Goal: Task Accomplishment & Management: Complete application form

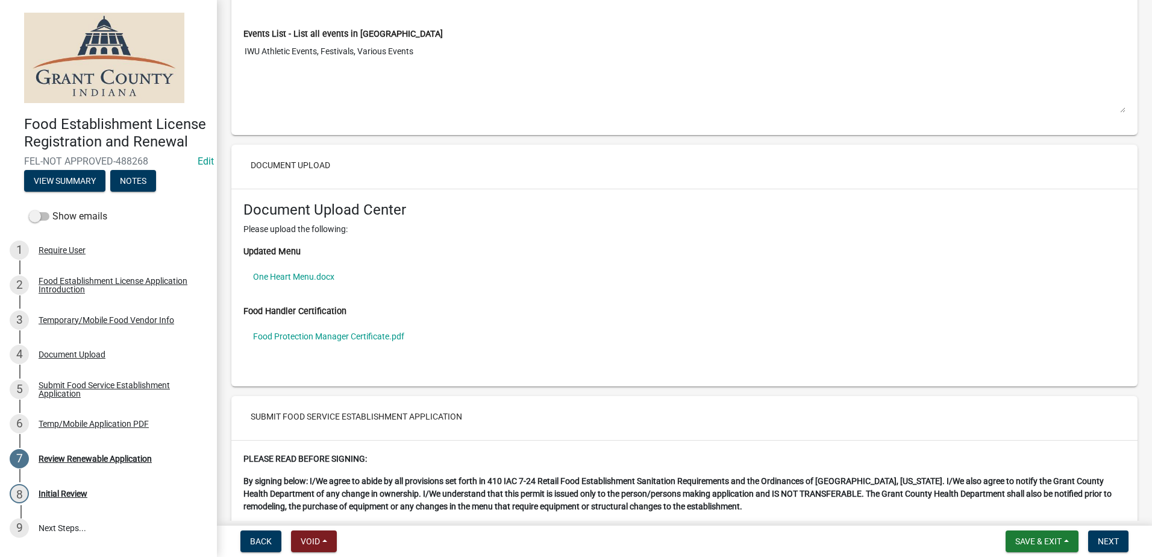
scroll to position [2048, 0]
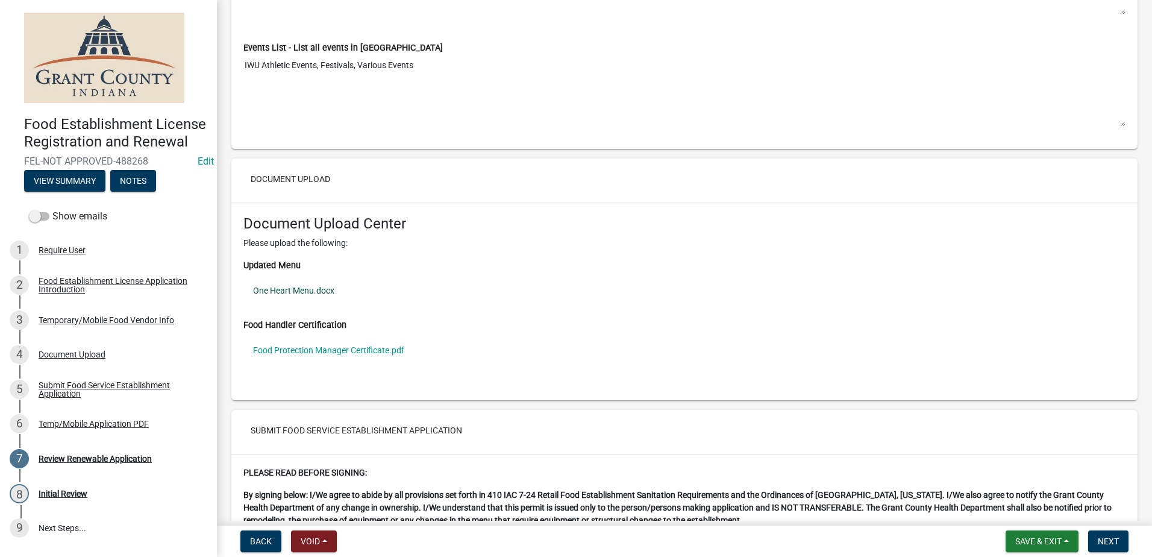
click at [307, 290] on link "One Heart Menu.docx" at bounding box center [684, 290] width 882 height 28
click at [267, 343] on link "Food Protection Manager Certificate.pdf" at bounding box center [684, 350] width 882 height 28
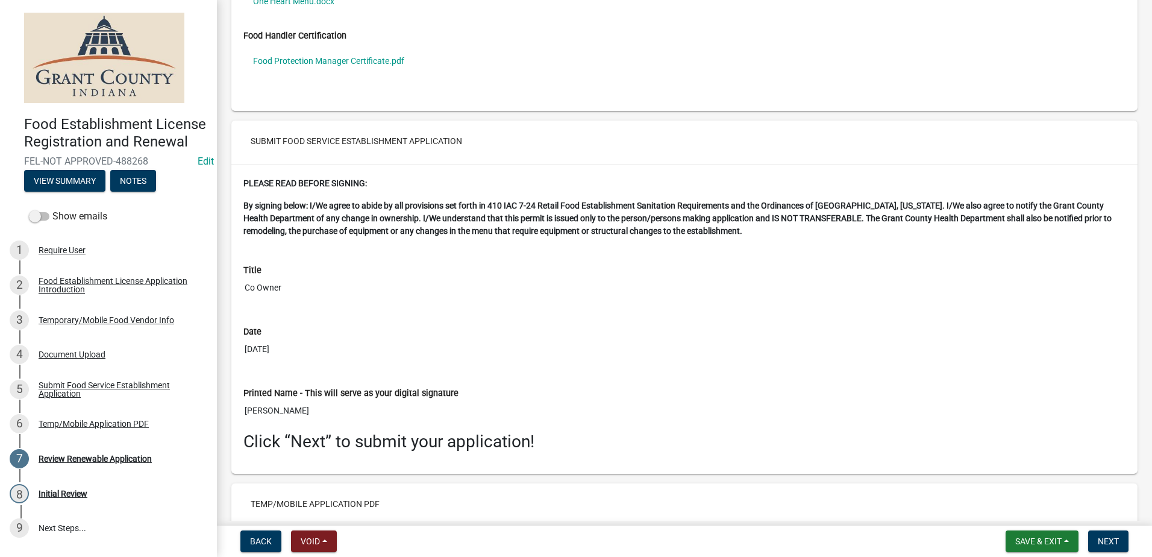
scroll to position [2428, 0]
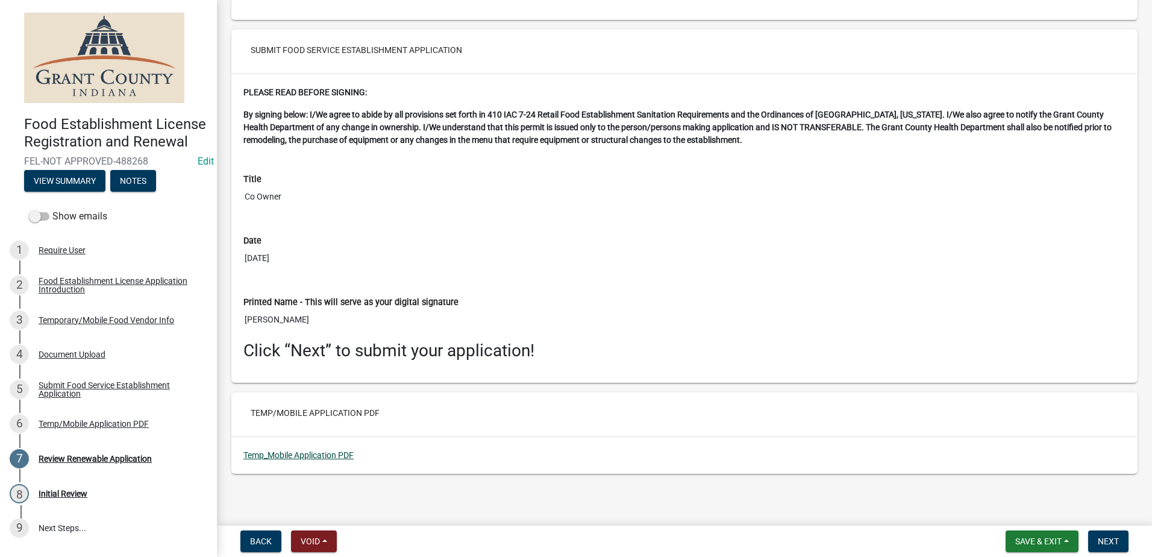
click at [301, 454] on link "Temp_Mobile Application PDF" at bounding box center [298, 455] width 110 height 10
click at [1106, 542] on span "Next" at bounding box center [1107, 541] width 21 height 10
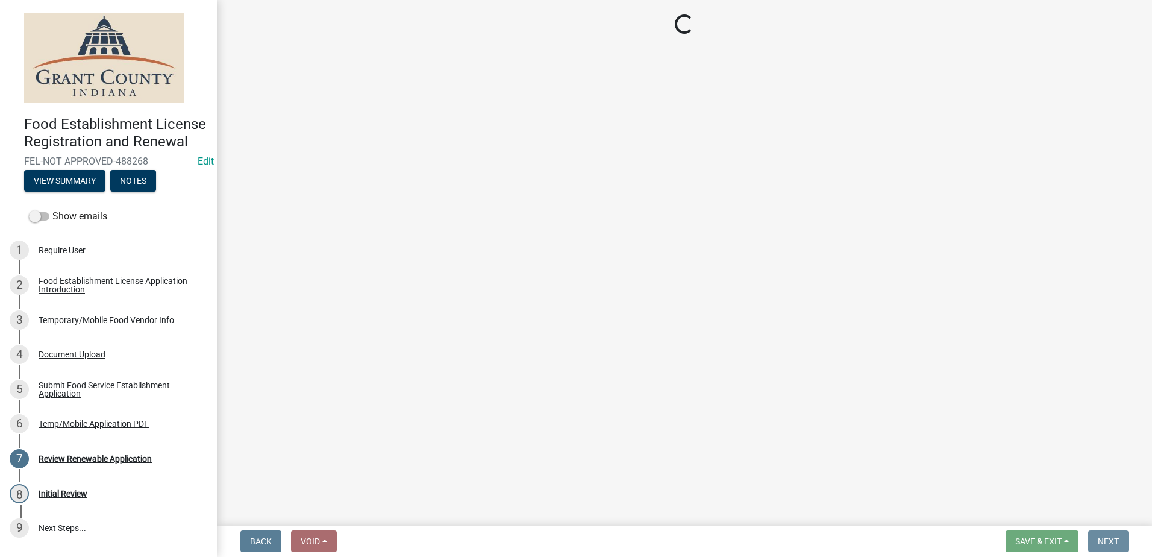
scroll to position [0, 0]
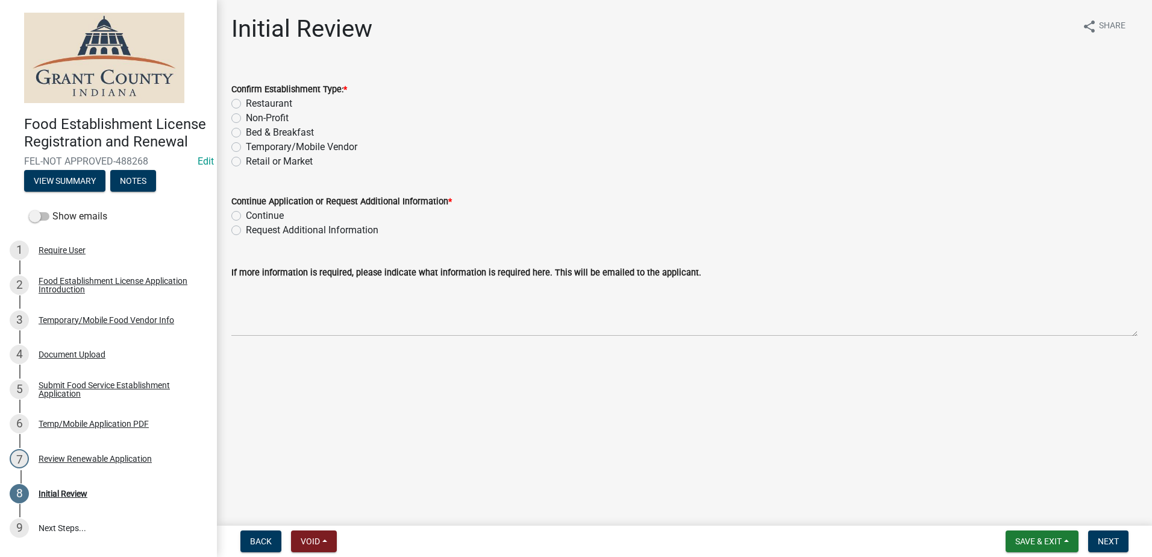
click at [246, 147] on label "Temporary/Mobile Vendor" at bounding box center [301, 147] width 111 height 14
click at [246, 147] on input "Temporary/Mobile Vendor" at bounding box center [250, 144] width 8 height 8
radio input "true"
click at [246, 214] on label "Continue" at bounding box center [265, 215] width 38 height 14
click at [246, 214] on input "Continue" at bounding box center [250, 212] width 8 height 8
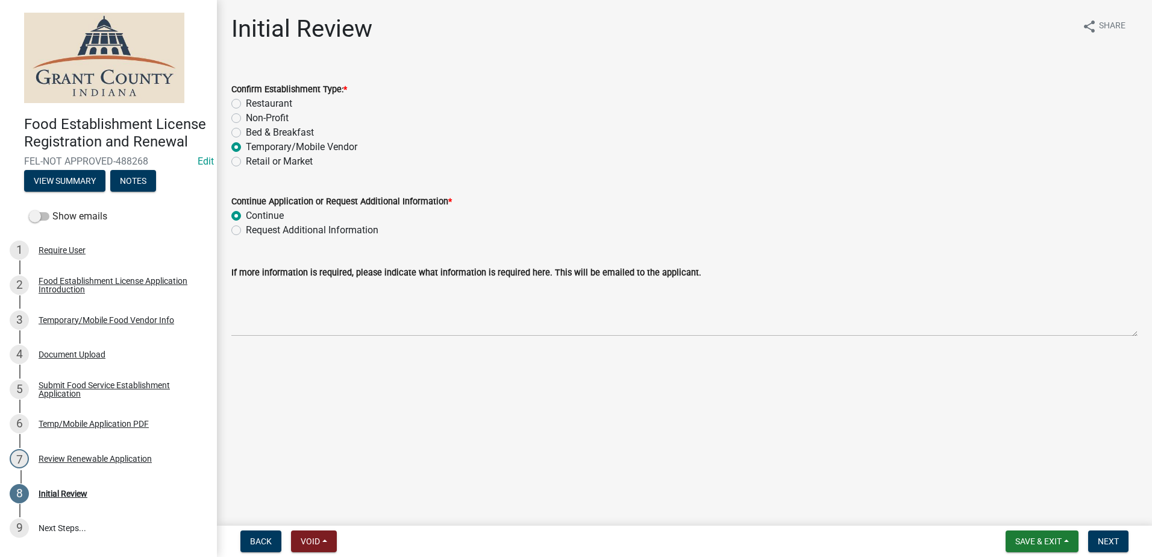
radio input "true"
click at [299, 373] on main "Initial Review share Share Confirm Establishment Type: * Restaurant Non-Profit …" at bounding box center [684, 260] width 935 height 520
click at [1097, 534] on button "Next" at bounding box center [1108, 541] width 40 height 22
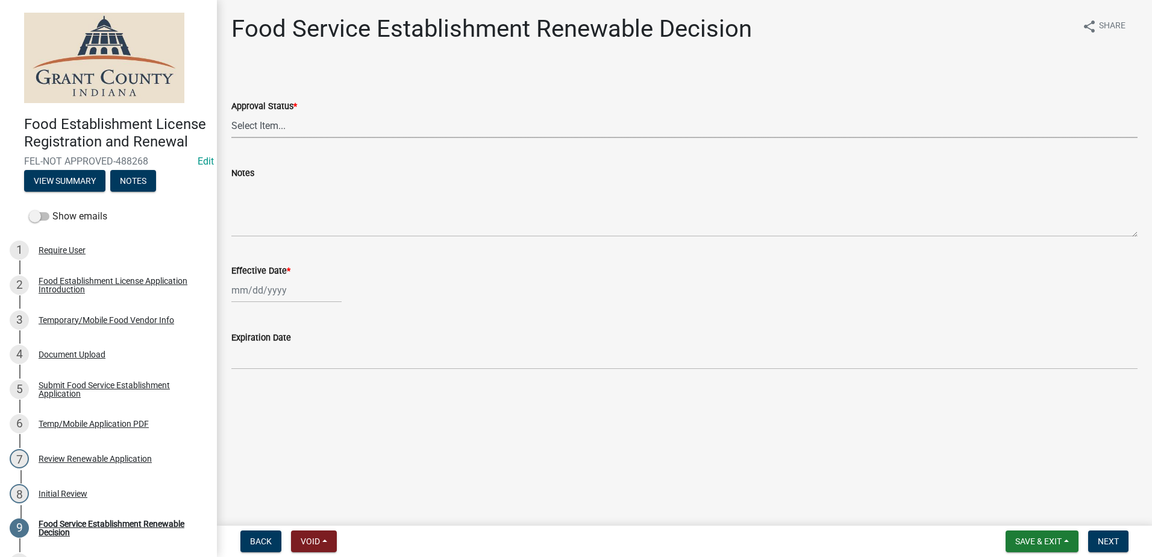
click at [317, 128] on select "Select Item... Approved Denied" at bounding box center [684, 125] width 906 height 25
click at [231, 113] on select "Select Item... Approved Denied" at bounding box center [684, 125] width 906 height 25
select select "f8bc5ebe-de22-4857-900a-5f4c078c3457"
click at [296, 287] on div at bounding box center [286, 290] width 110 height 25
select select "10"
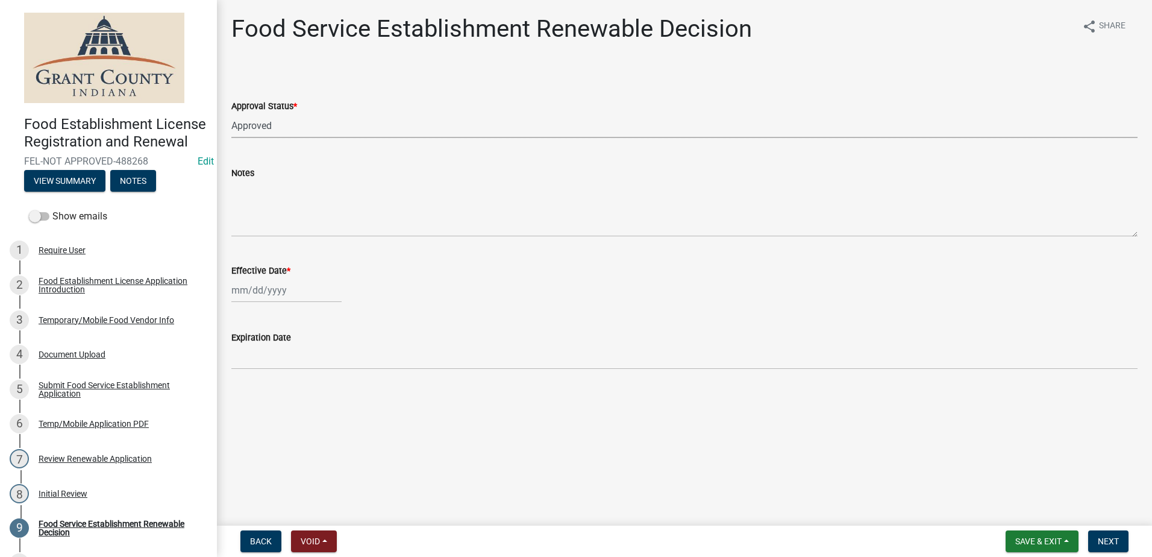
select select "2025"
click at [237, 375] on div "6" at bounding box center [243, 373] width 19 height 19
type input "[DATE]"
click at [1093, 538] on button "Next" at bounding box center [1108, 541] width 40 height 22
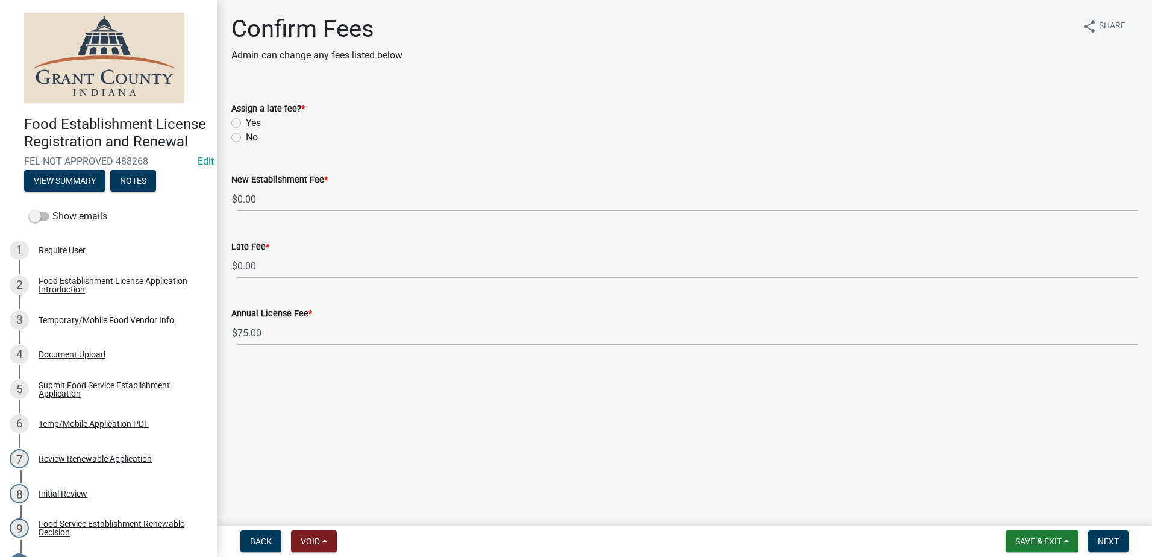
click at [246, 136] on label "No" at bounding box center [252, 137] width 12 height 14
click at [246, 136] on input "No" at bounding box center [250, 134] width 8 height 8
radio input "true"
click at [1096, 537] on button "Next" at bounding box center [1108, 541] width 40 height 22
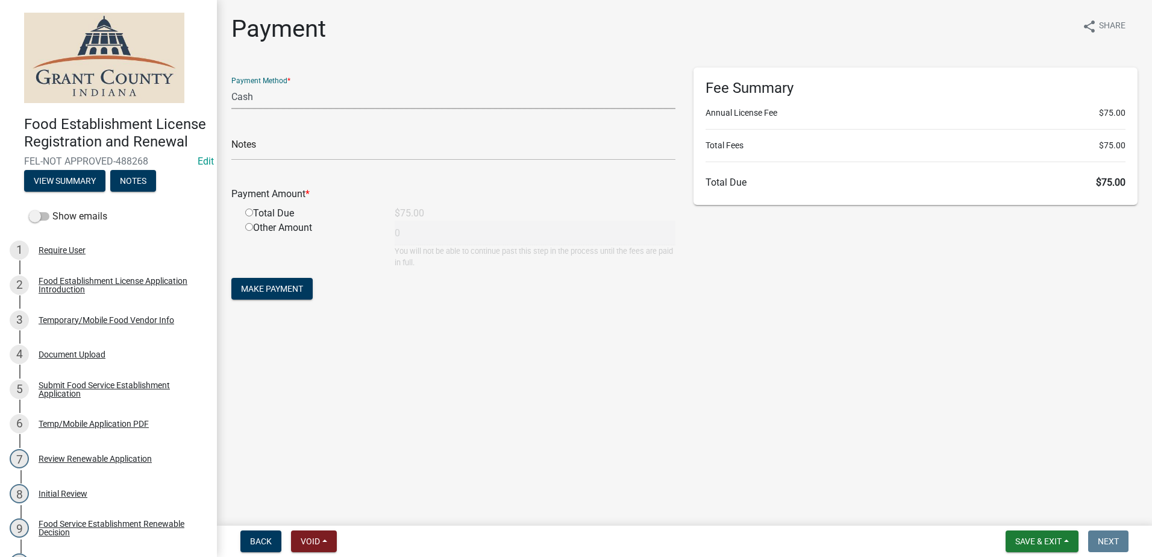
click at [264, 99] on select "Credit Card POS Check Cash" at bounding box center [453, 96] width 444 height 25
select select "0: 2"
click at [231, 84] on select "Credit Card POS Check Cash" at bounding box center [453, 96] width 444 height 25
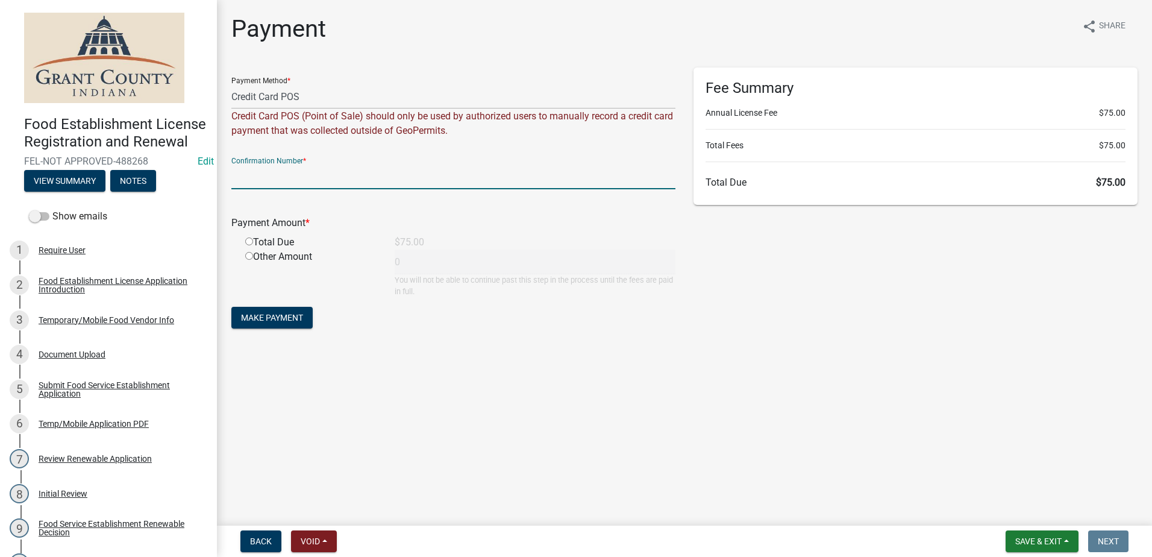
click at [368, 179] on input "text" at bounding box center [453, 176] width 444 height 25
type input "15080990"
click at [249, 241] on input "radio" at bounding box center [249, 241] width 8 height 8
radio input "true"
type input "75"
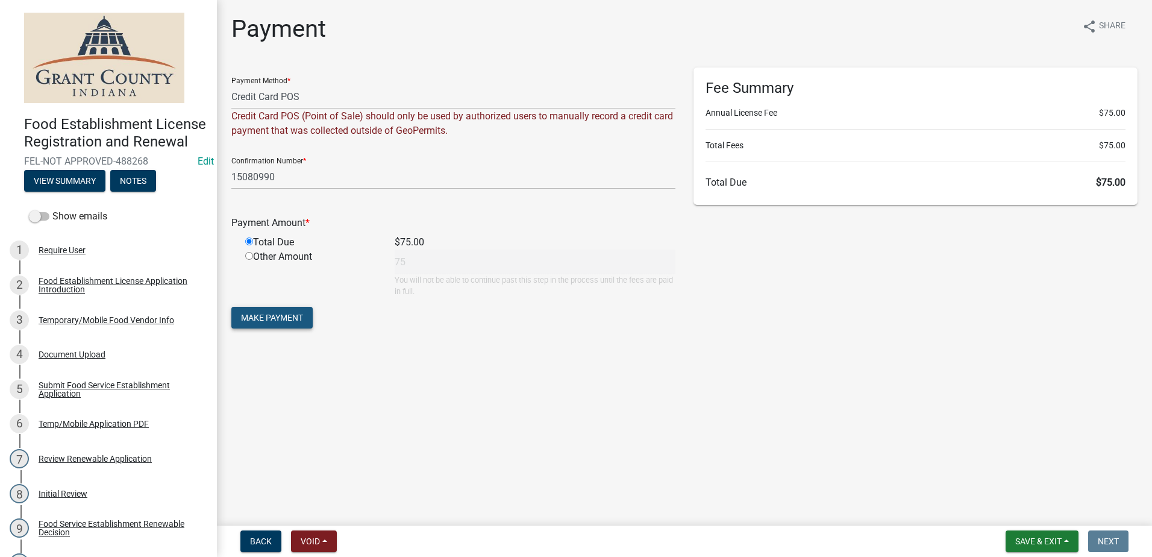
click at [286, 319] on span "Make Payment" at bounding box center [272, 318] width 62 height 10
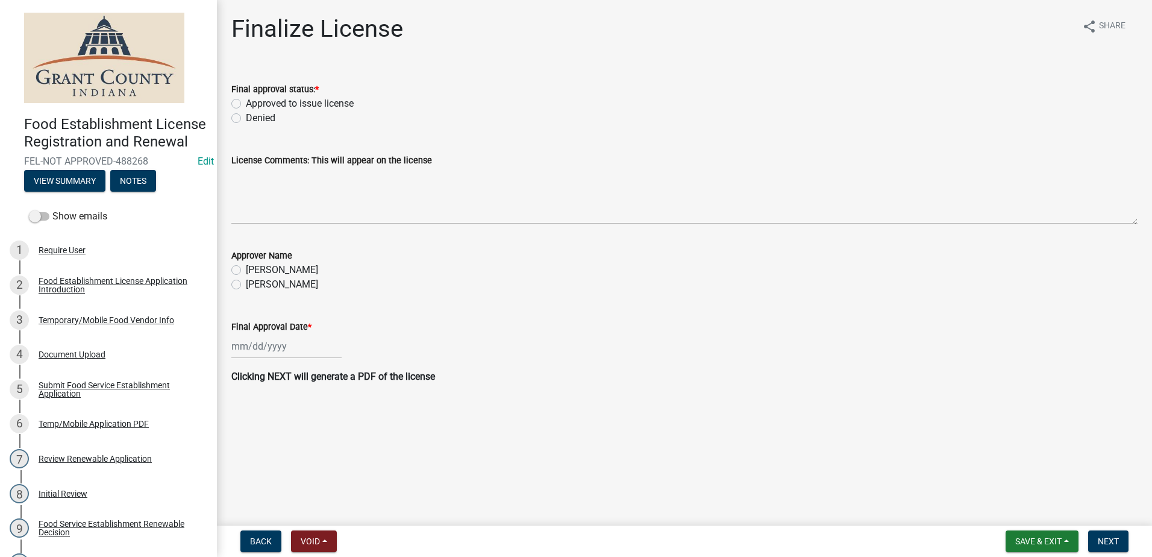
click at [246, 107] on label "Approved to issue license" at bounding box center [300, 103] width 108 height 14
click at [246, 104] on input "Approved to issue license" at bounding box center [250, 100] width 8 height 8
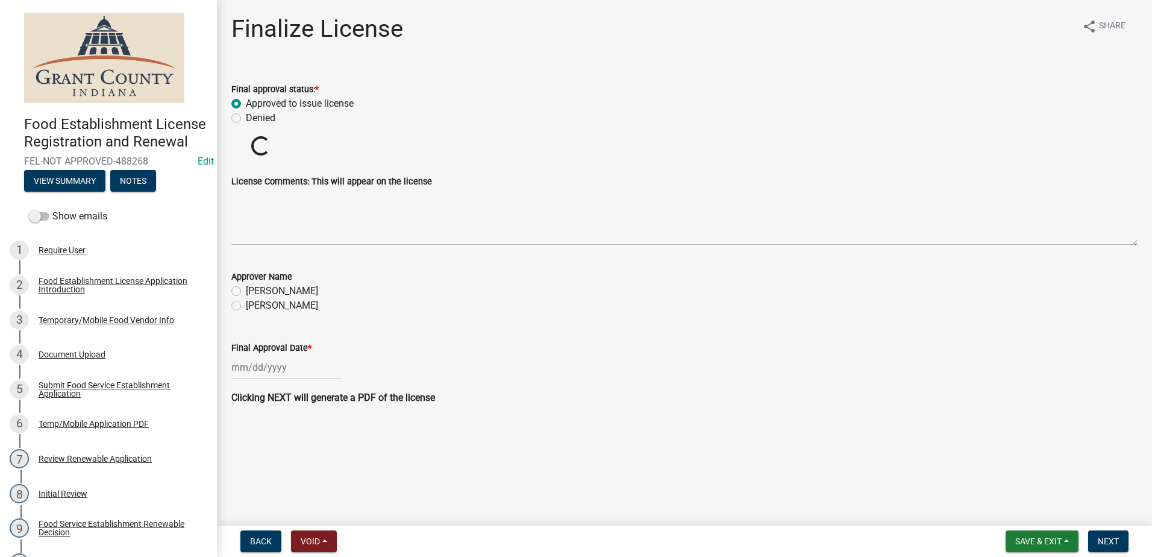
radio input "true"
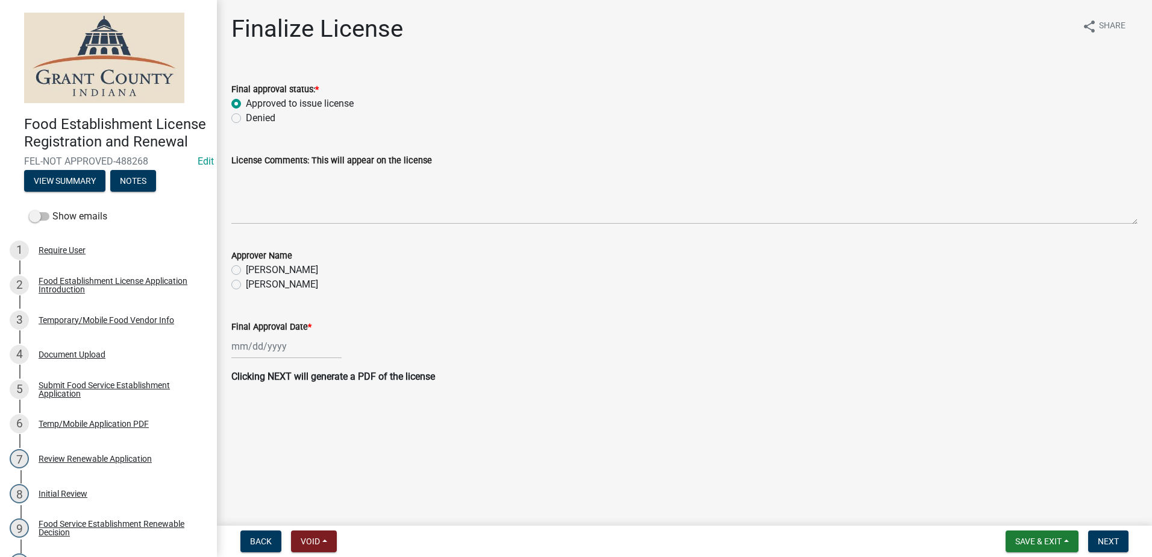
click at [246, 285] on label "[PERSON_NAME]" at bounding box center [282, 284] width 72 height 14
click at [246, 285] on input "[PERSON_NAME]" at bounding box center [250, 281] width 8 height 8
radio input "true"
click at [279, 345] on div at bounding box center [286, 346] width 110 height 25
select select "10"
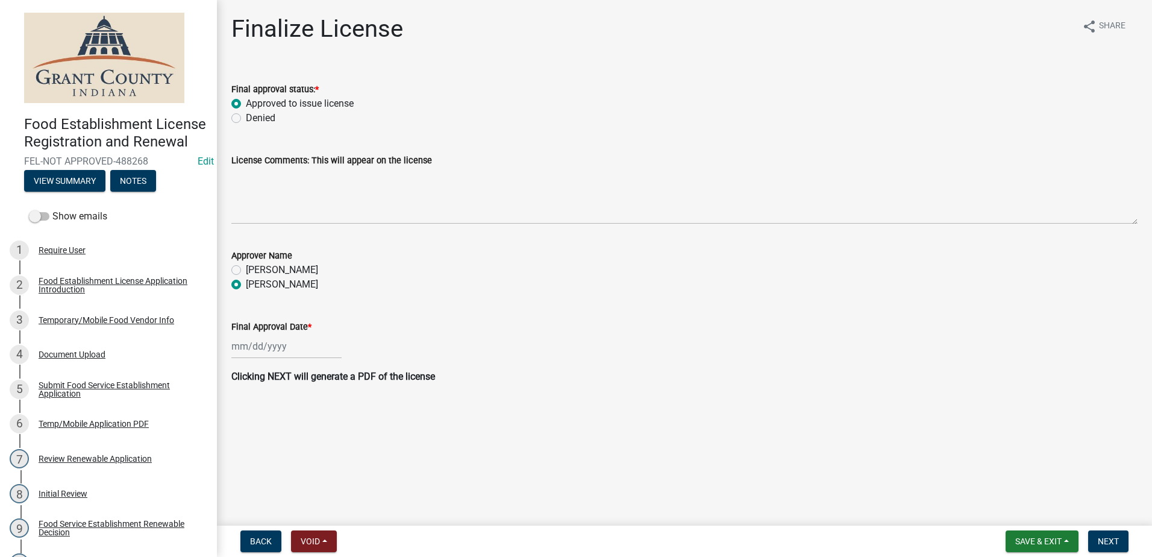
select select "2025"
click at [237, 425] on div "6" at bounding box center [243, 429] width 19 height 19
type input "[DATE]"
click at [648, 367] on wm-data-entity-input "Final Approval Date * [DATE]" at bounding box center [684, 335] width 906 height 67
click at [1096, 537] on button "Next" at bounding box center [1108, 541] width 40 height 22
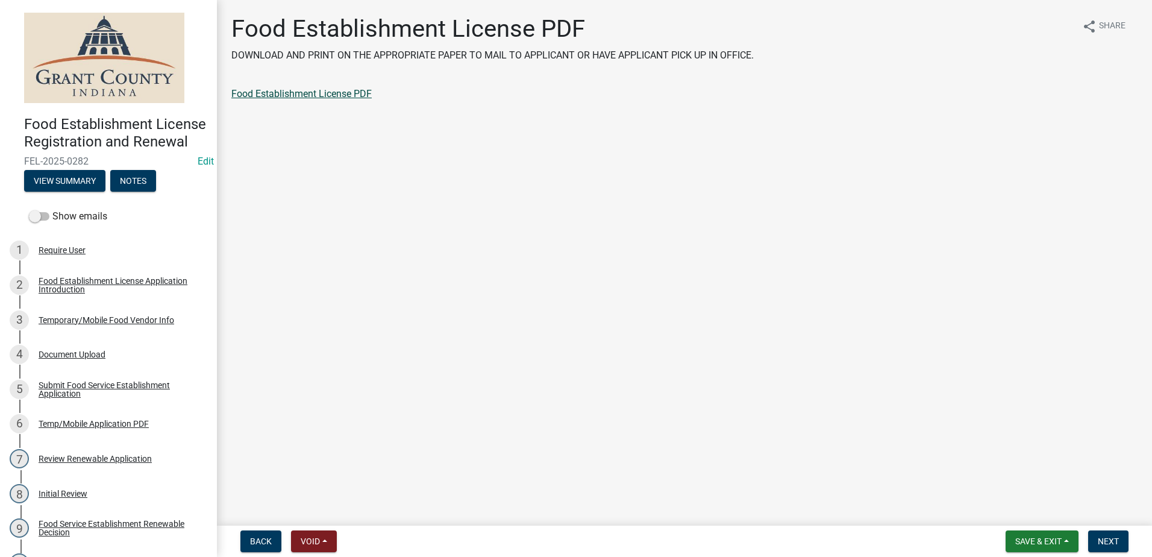
click at [340, 91] on link "Food Establishment License PDF" at bounding box center [301, 93] width 140 height 11
click at [1112, 537] on span "Next" at bounding box center [1107, 541] width 21 height 10
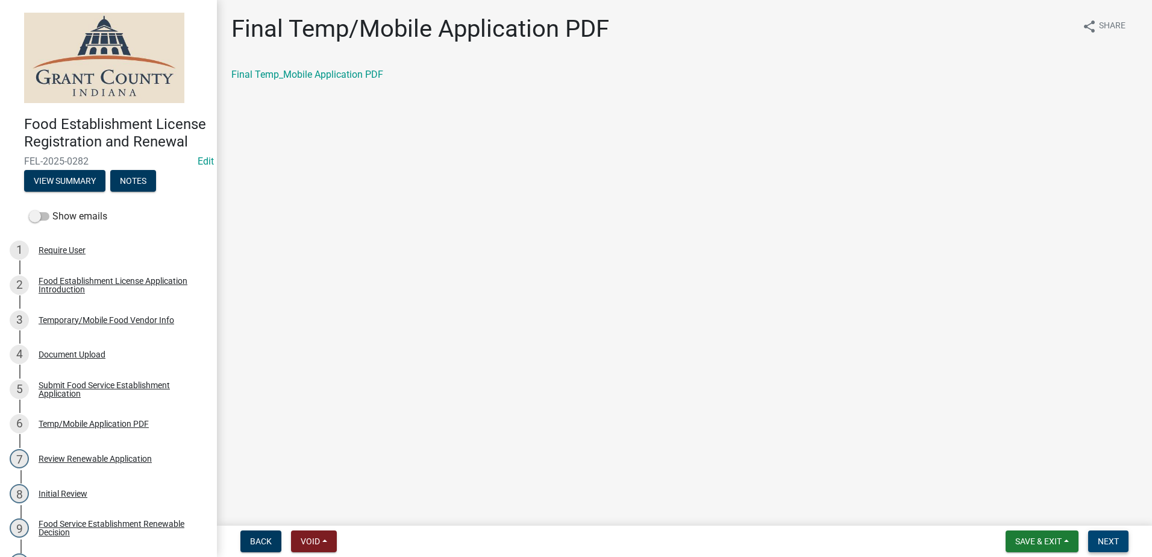
click at [1111, 537] on span "Next" at bounding box center [1107, 541] width 21 height 10
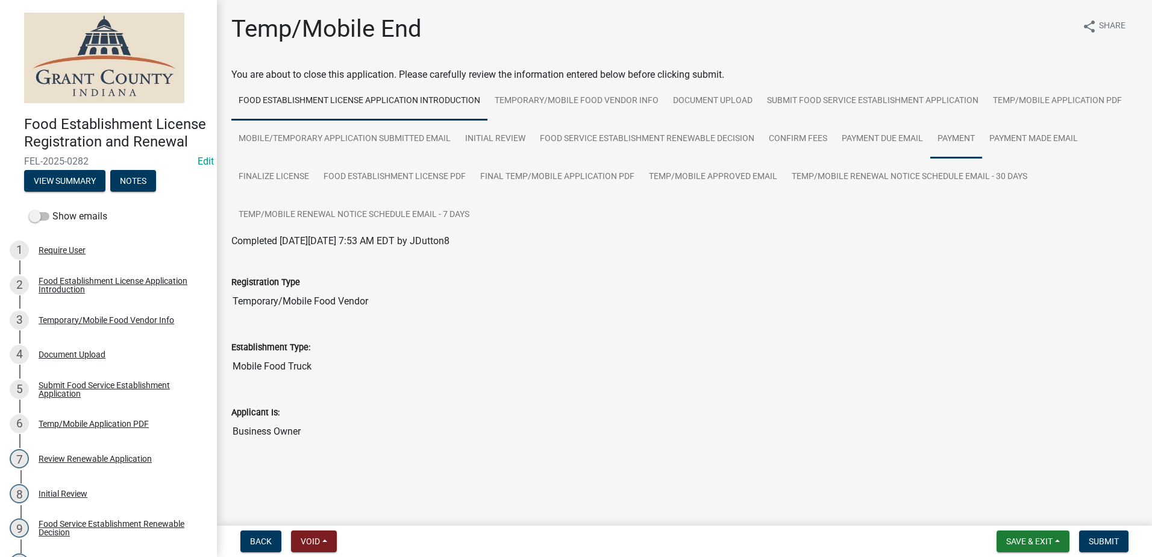
click at [962, 136] on link "Payment" at bounding box center [956, 139] width 52 height 39
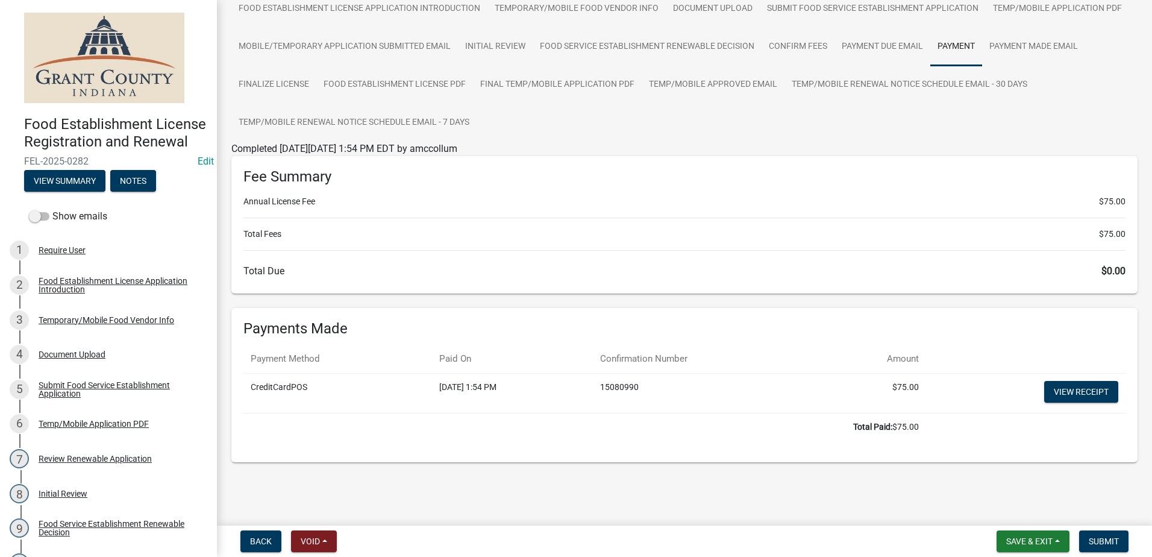
scroll to position [95, 0]
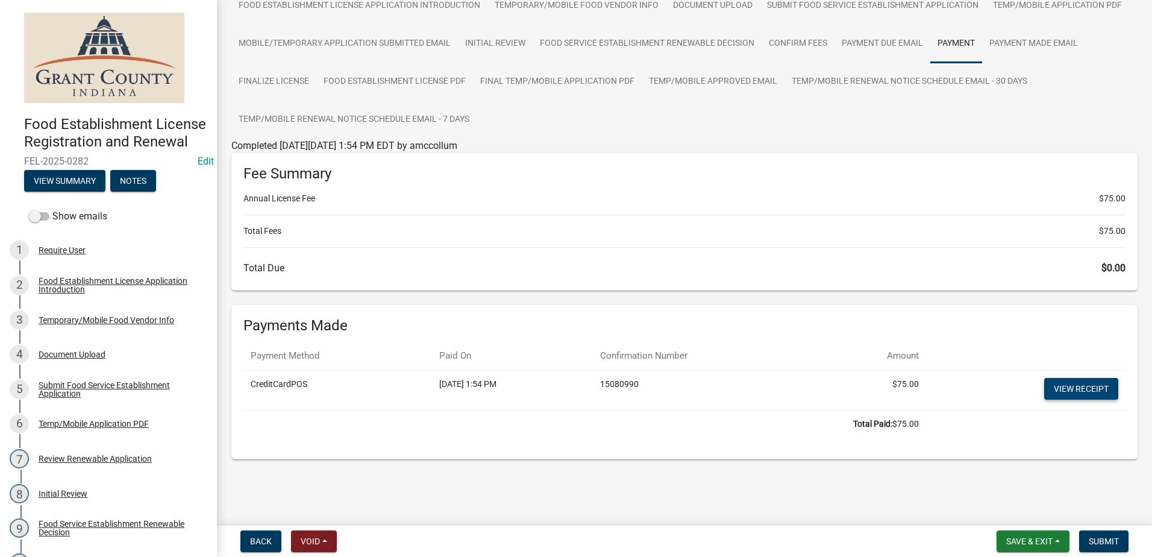
click at [1044, 385] on link "View receipt" at bounding box center [1081, 389] width 74 height 22
click at [1108, 534] on button "Submit" at bounding box center [1103, 541] width 49 height 22
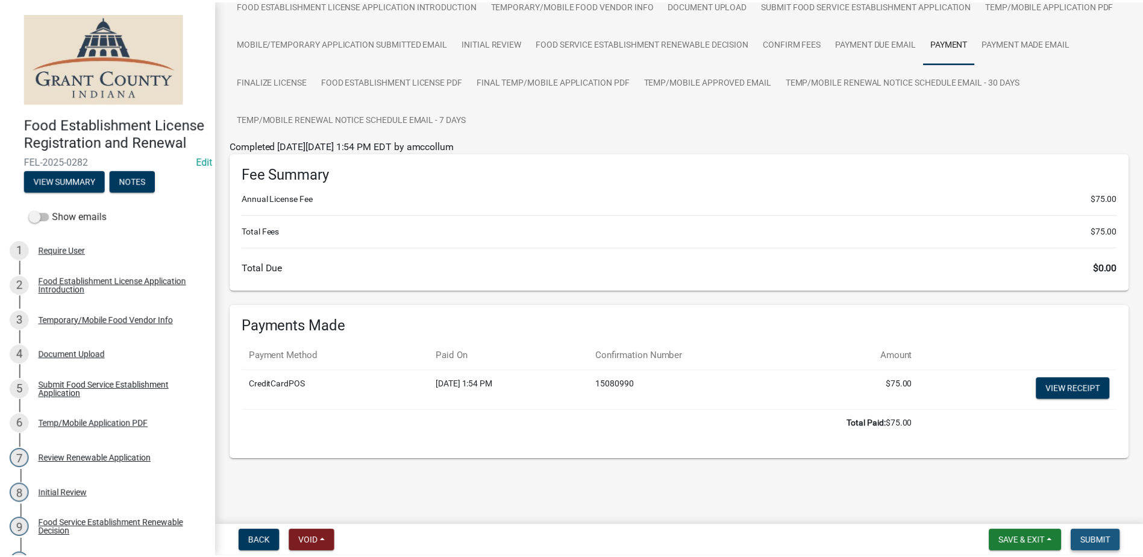
scroll to position [0, 0]
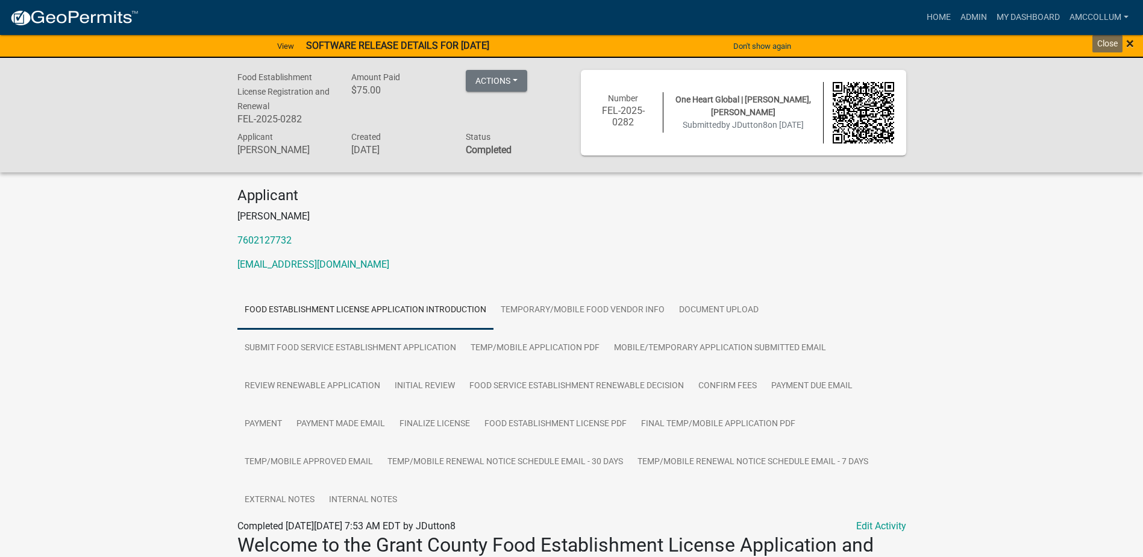
click at [1128, 43] on span "×" at bounding box center [1130, 43] width 8 height 17
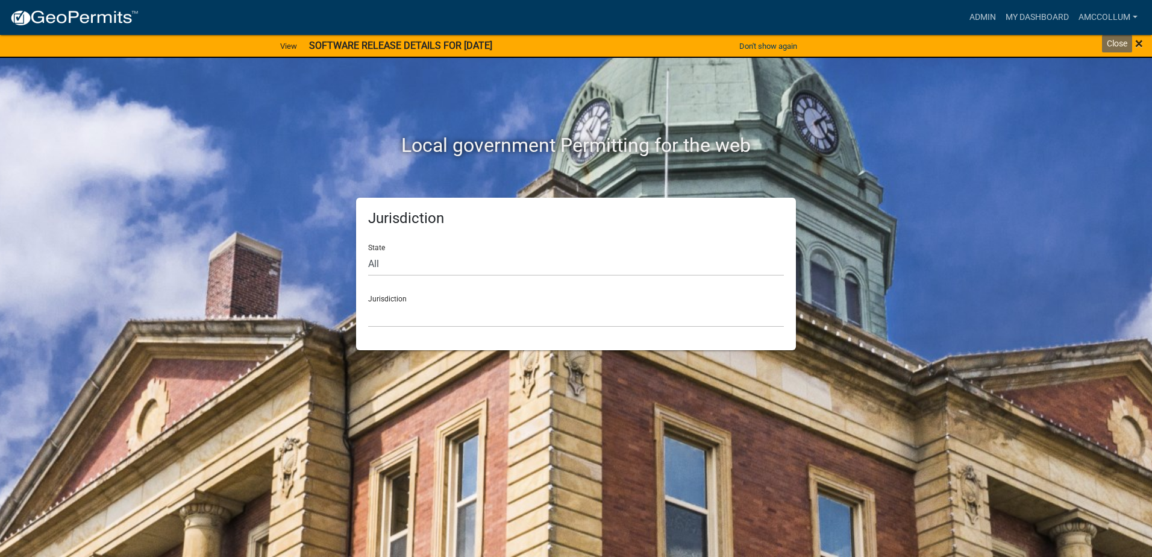
click at [1139, 44] on span "×" at bounding box center [1139, 43] width 8 height 17
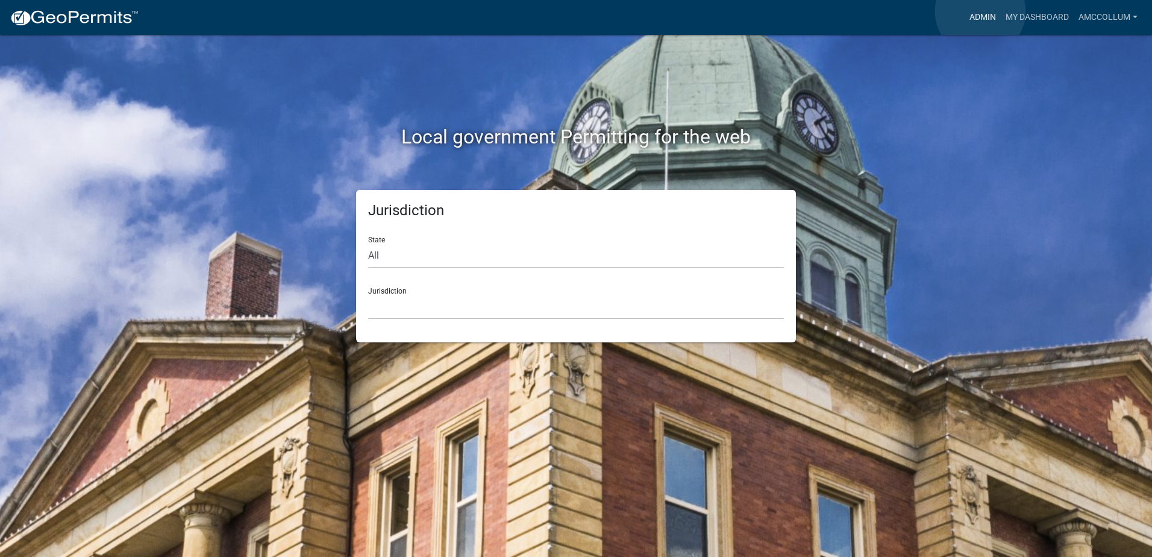
click at [980, 11] on link "Admin" at bounding box center [982, 17] width 36 height 23
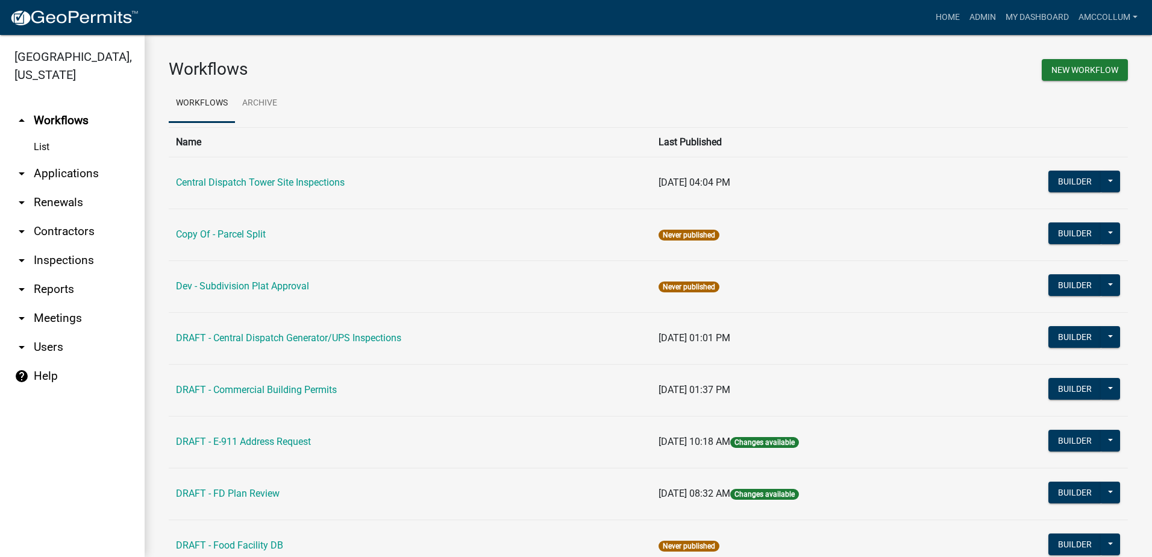
click at [60, 159] on link "arrow_drop_down Applications" at bounding box center [72, 173] width 145 height 29
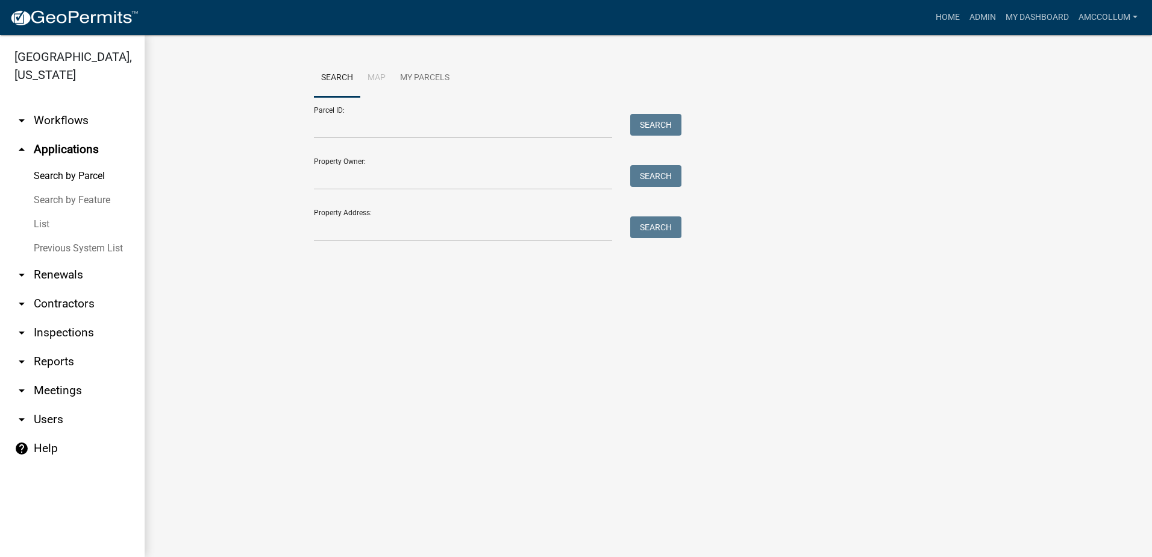
click at [38, 212] on link "List" at bounding box center [72, 224] width 145 height 24
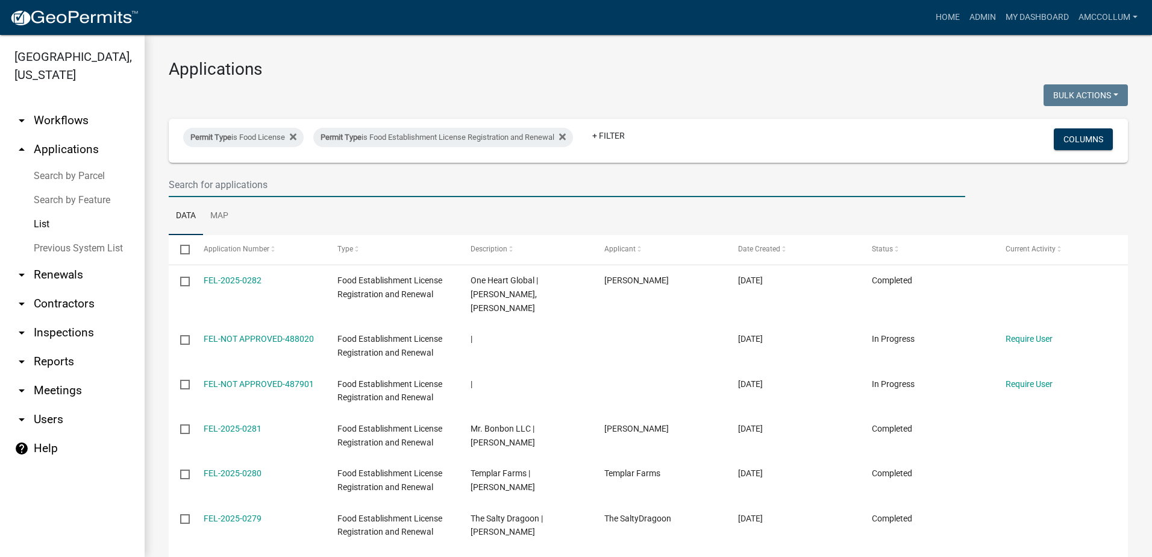
click at [253, 186] on input "text" at bounding box center [567, 184] width 796 height 25
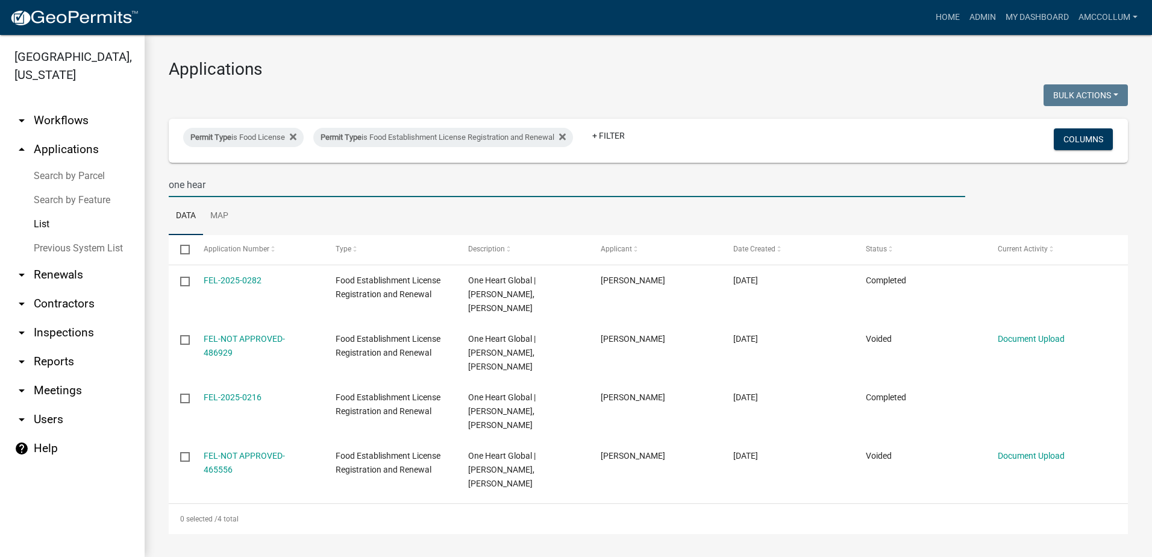
type input "one heart"
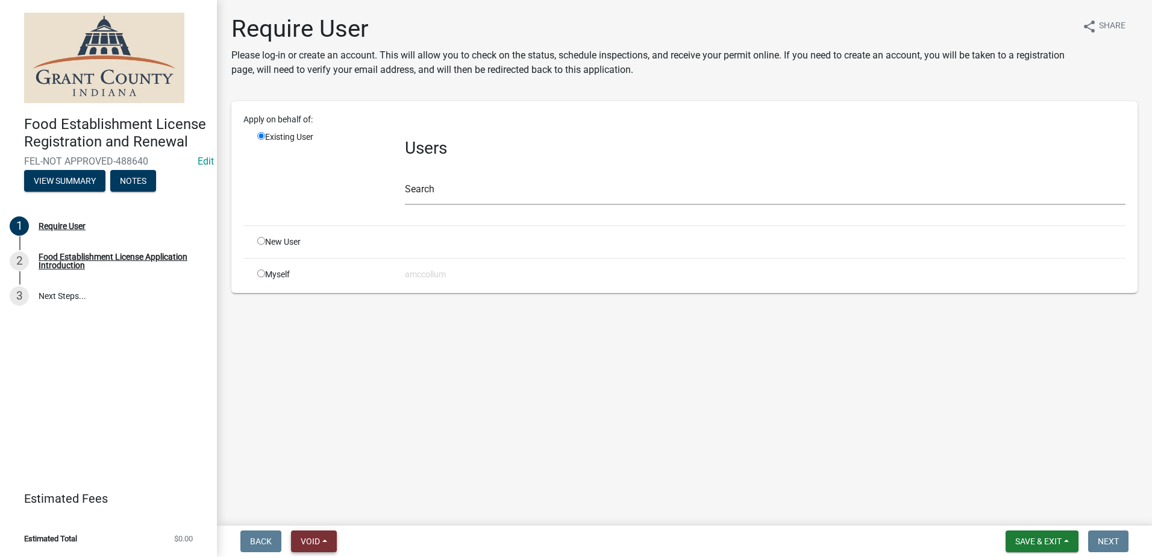
click at [312, 537] on span "Void" at bounding box center [310, 541] width 19 height 10
click at [320, 510] on button "Void" at bounding box center [339, 509] width 96 height 29
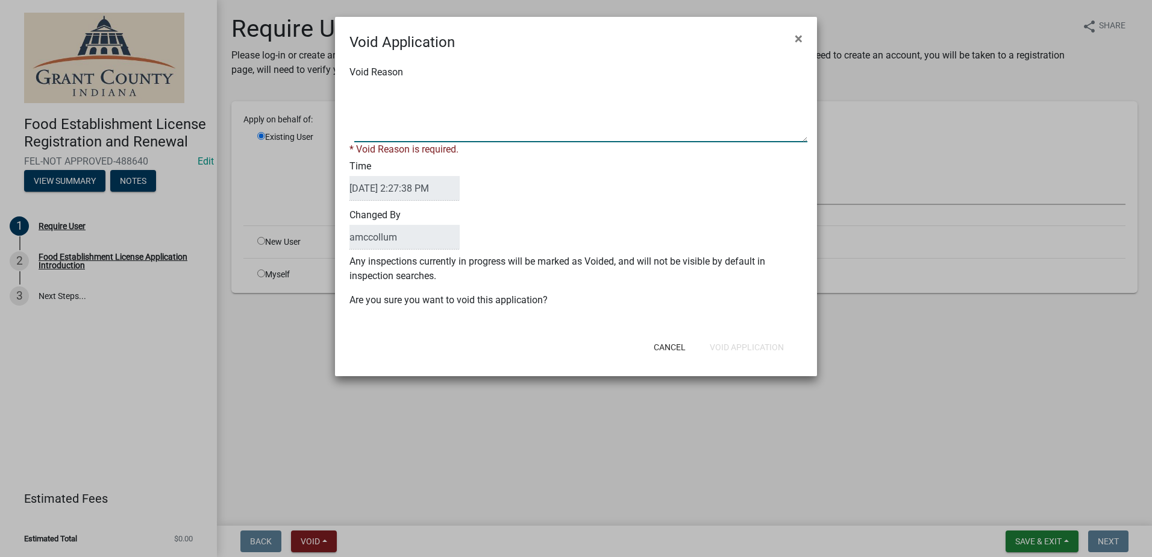
click at [426, 98] on textarea "Void Reason" at bounding box center [580, 112] width 453 height 60
type textarea "Wrong Number"
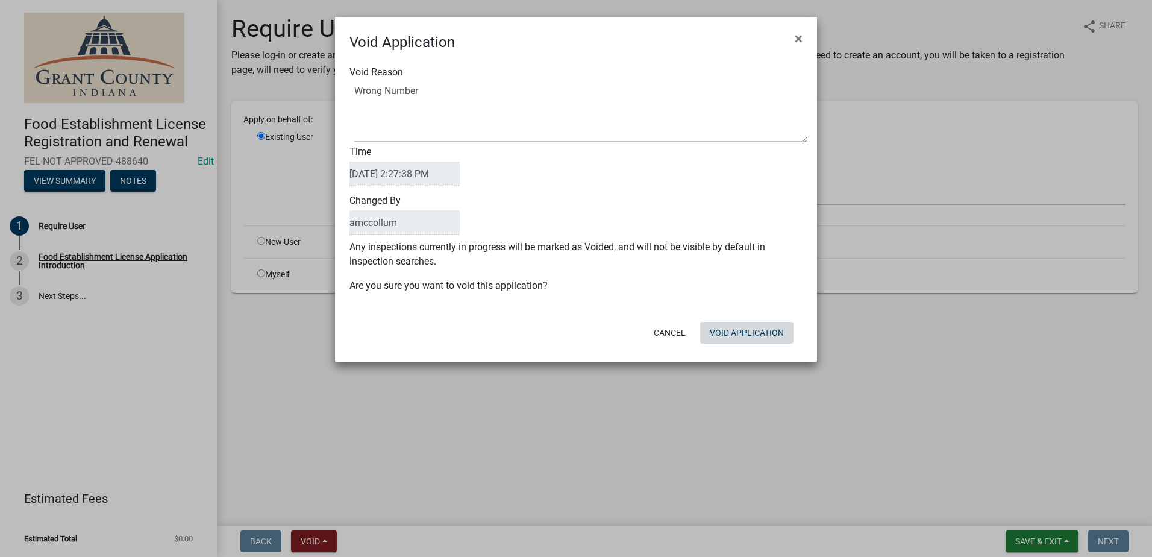
click at [732, 346] on div "Cancel Void Application" at bounding box center [654, 332] width 297 height 31
click at [733, 332] on button "Void Application" at bounding box center [746, 333] width 93 height 22
